Goal: Navigation & Orientation: Understand site structure

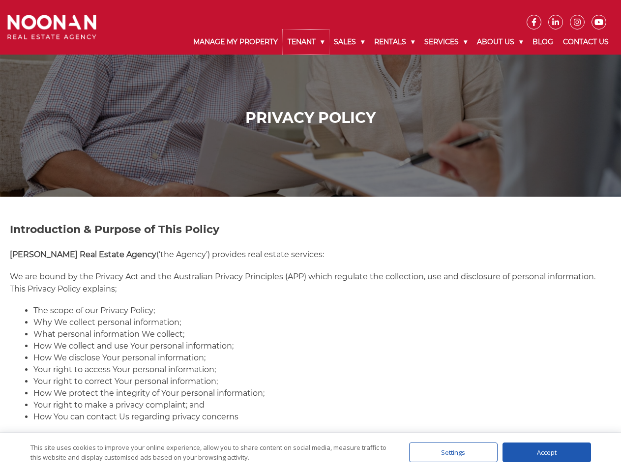
click at [306, 42] on link "Tenant" at bounding box center [306, 42] width 46 height 25
click at [350, 42] on link "Sales" at bounding box center [349, 42] width 40 height 25
click at [395, 42] on link "Rentals" at bounding box center [394, 42] width 50 height 25
click at [447, 42] on link "Services" at bounding box center [446, 42] width 53 height 25
click at [501, 42] on link "About Us" at bounding box center [500, 42] width 56 height 25
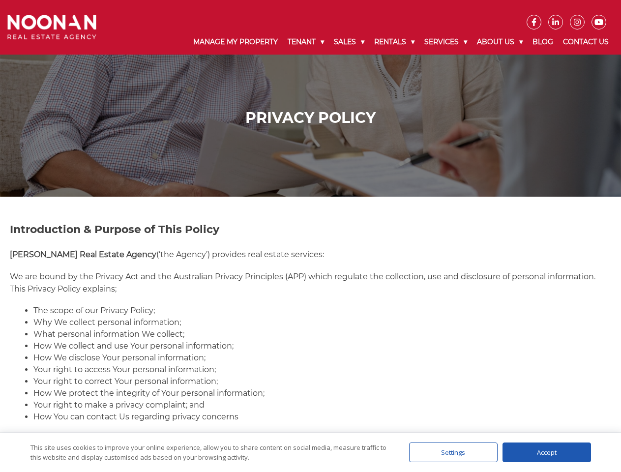
click at [454, 453] on div "Settings" at bounding box center [453, 453] width 89 height 20
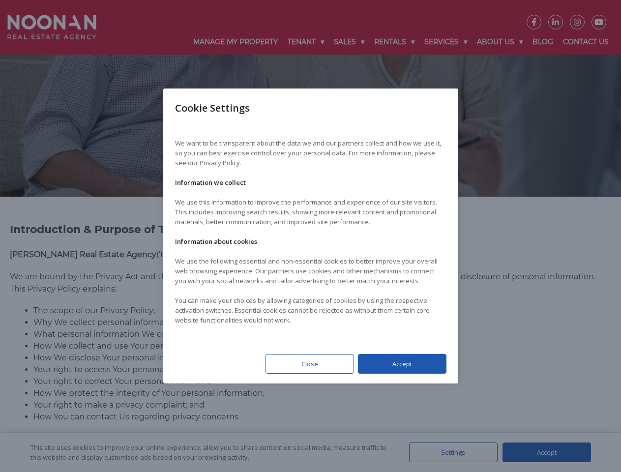
click at [547, 453] on div at bounding box center [310, 236] width 621 height 472
